Goal: Find specific page/section: Find specific page/section

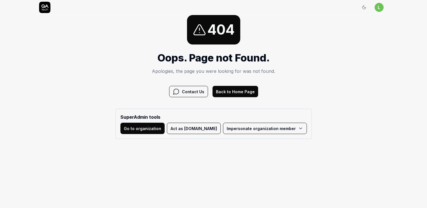
click at [198, 130] on button "Act as [DOMAIN_NAME]" at bounding box center [194, 128] width 54 height 11
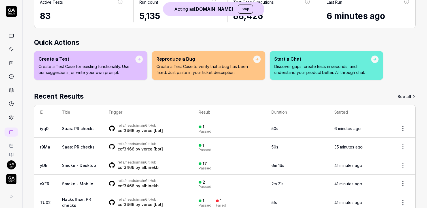
scroll to position [60, 0]
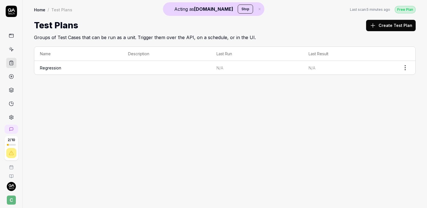
click at [232, 127] on div "Home / Test Plans Free Plan Home / Test Plans Last scan: 5 minutes ago Free Pla…" at bounding box center [225, 104] width 405 height 208
click at [49, 70] on td "Regression" at bounding box center [78, 68] width 88 height 14
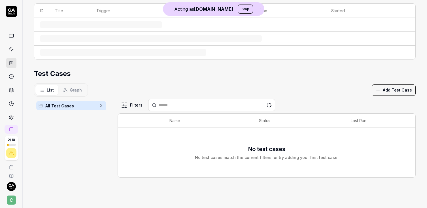
scroll to position [126, 0]
